Goal: Go to known website: Go to known website

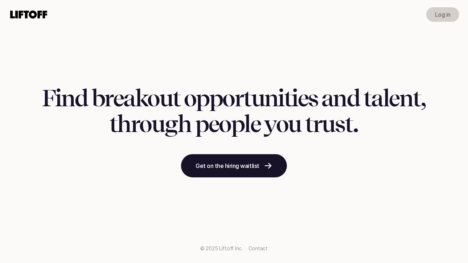
click at [432, 23] on div "Log in" at bounding box center [234, 14] width 468 height 29
click at [436, 18] on p "Log in" at bounding box center [443, 14] width 16 height 9
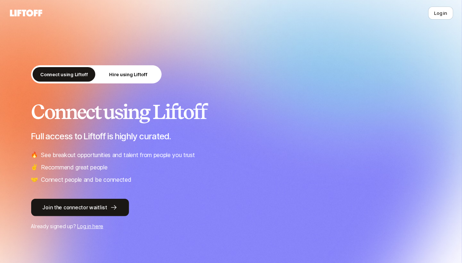
click at [31, 15] on icon at bounding box center [26, 12] width 32 height 7
